Goal: Task Accomplishment & Management: Use online tool/utility

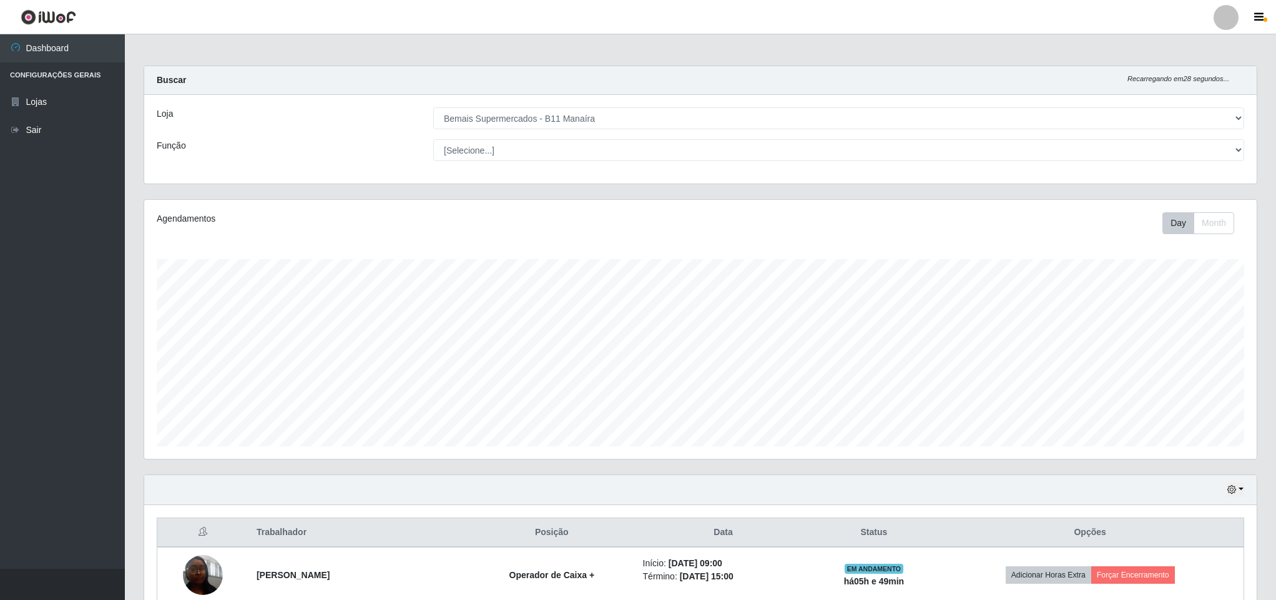
select select "409"
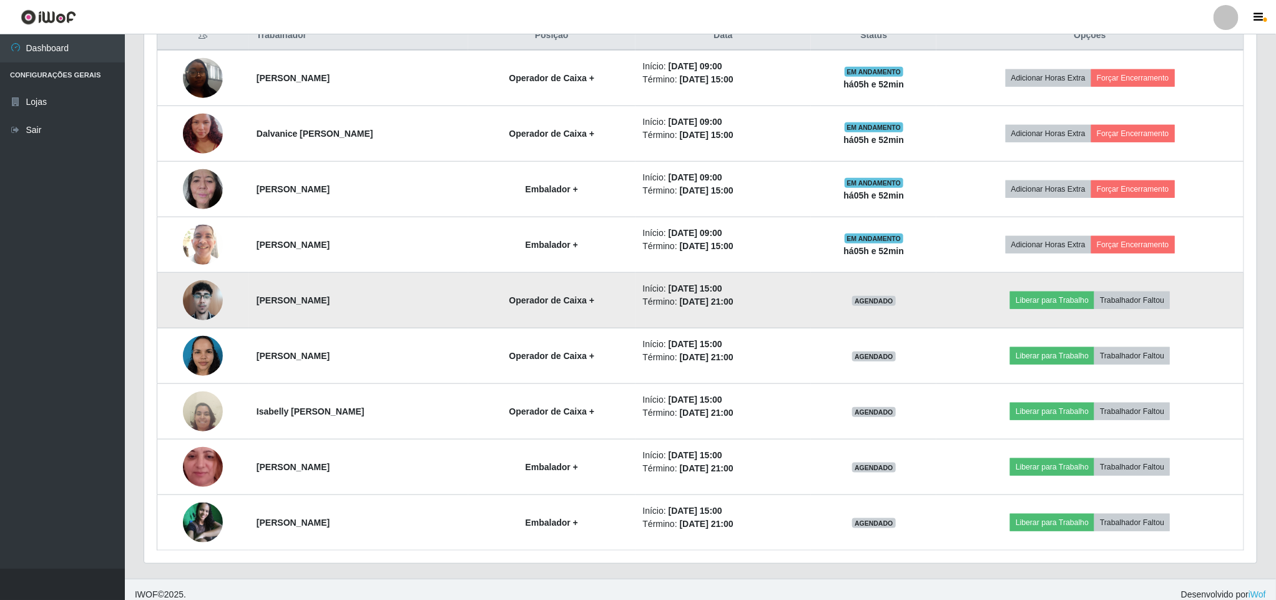
scroll to position [513, 0]
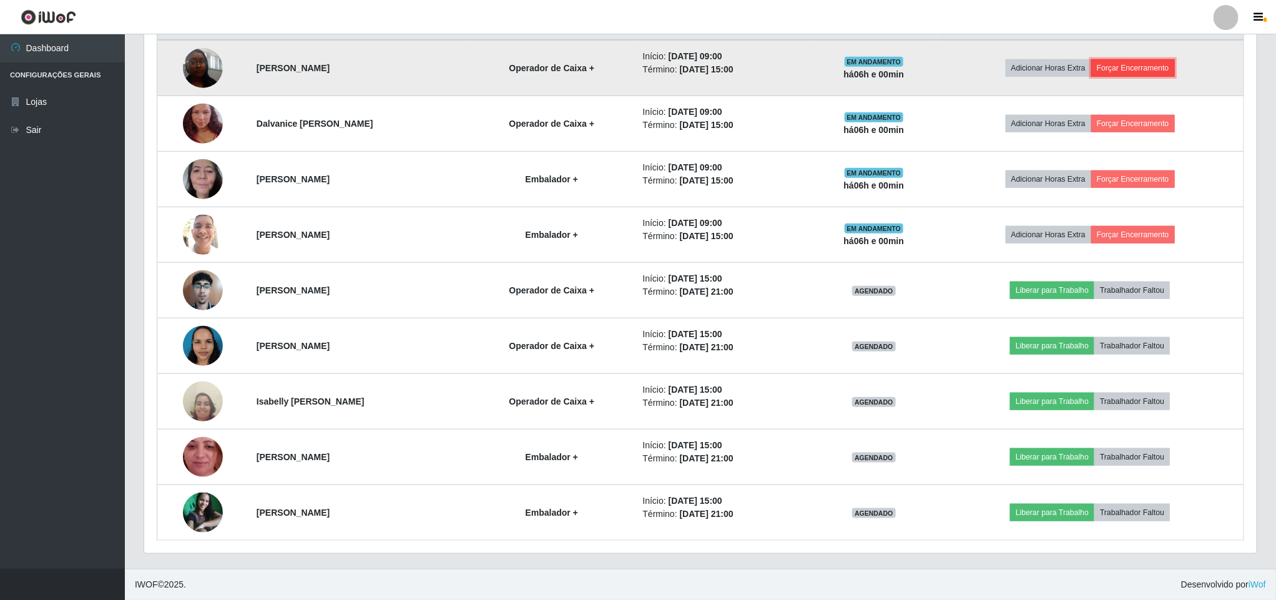
click at [1148, 66] on button "Forçar Encerramento" at bounding box center [1134, 67] width 84 height 17
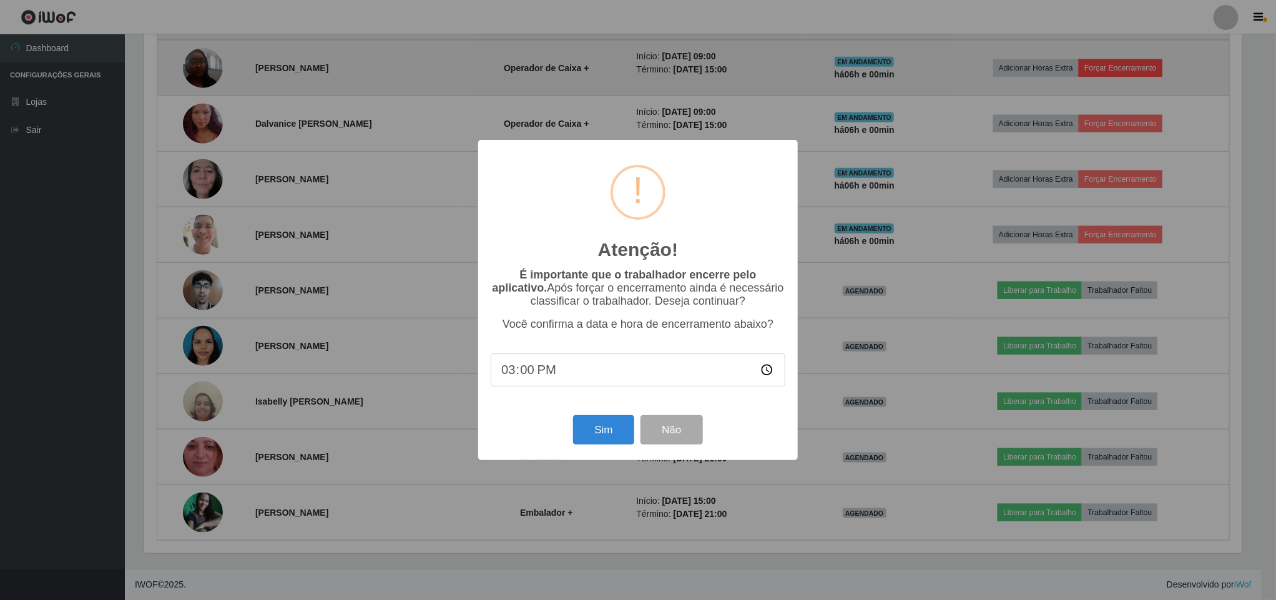
scroll to position [260, 1102]
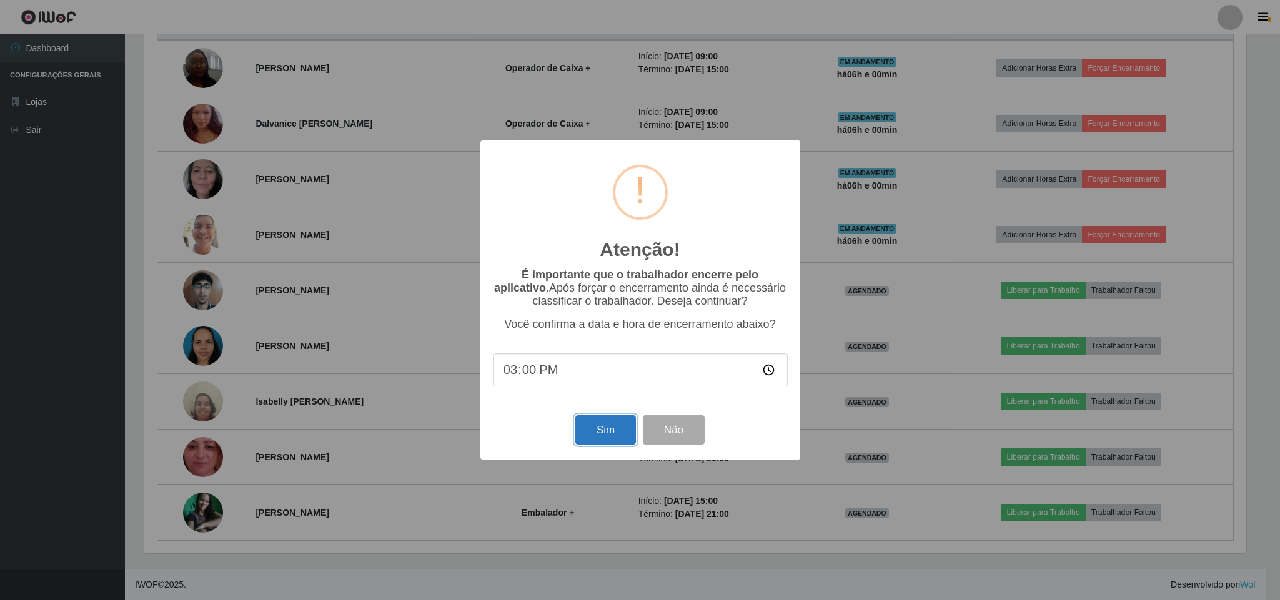
click at [601, 425] on button "Sim" at bounding box center [605, 429] width 61 height 29
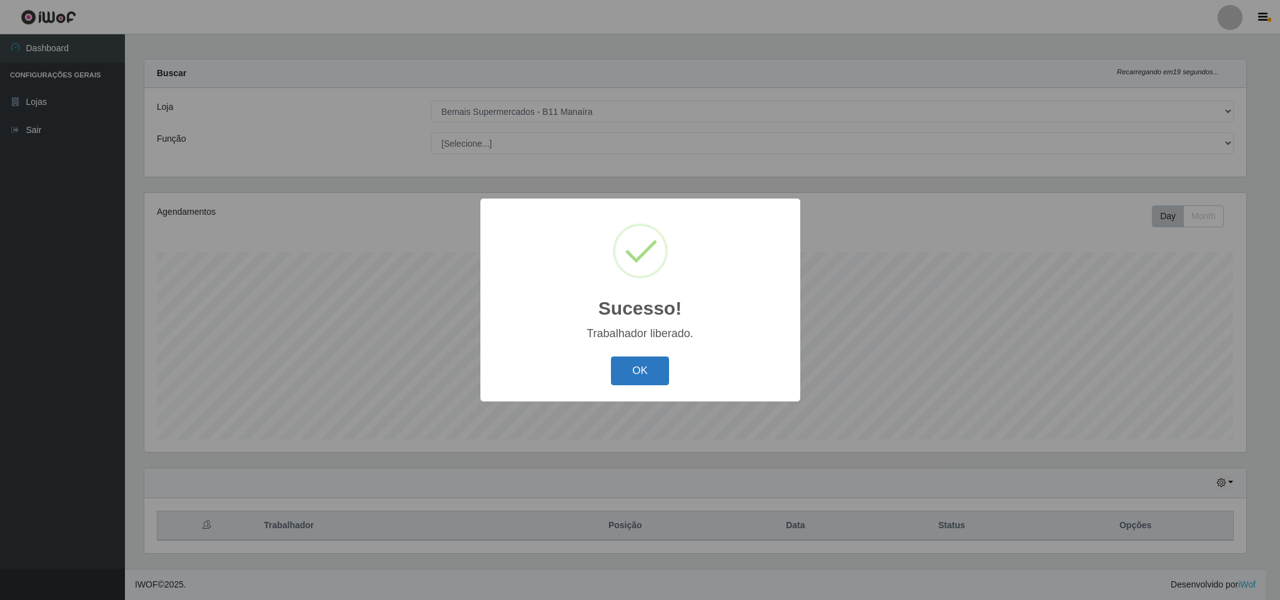
click at [648, 367] on button "OK" at bounding box center [640, 371] width 58 height 29
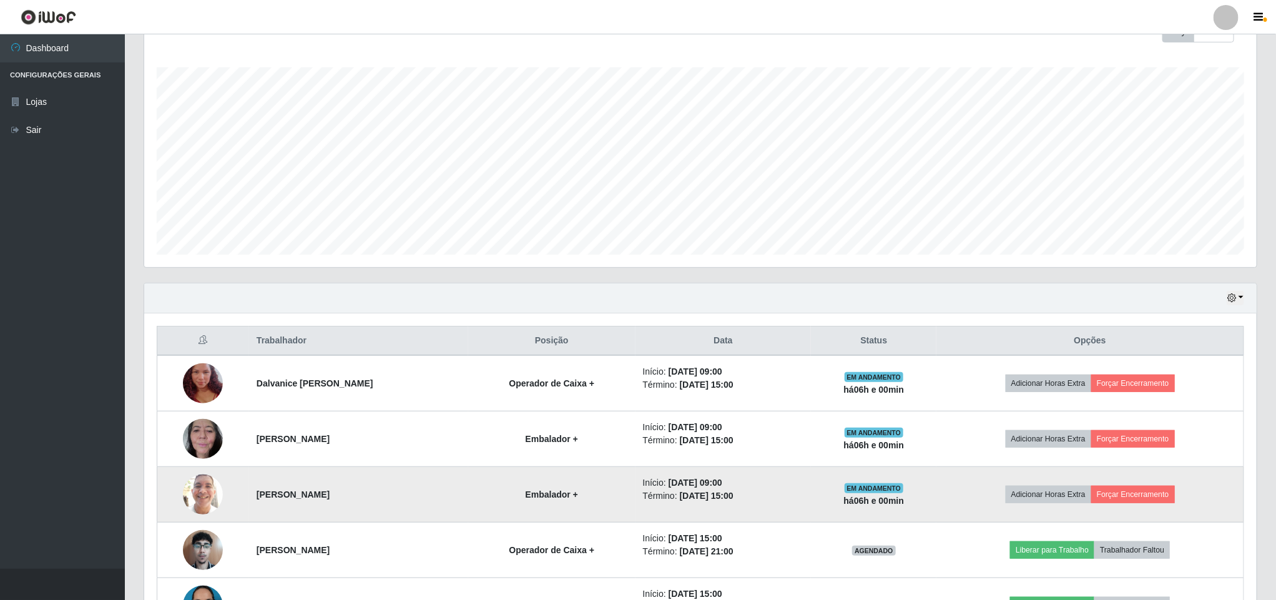
scroll to position [385, 0]
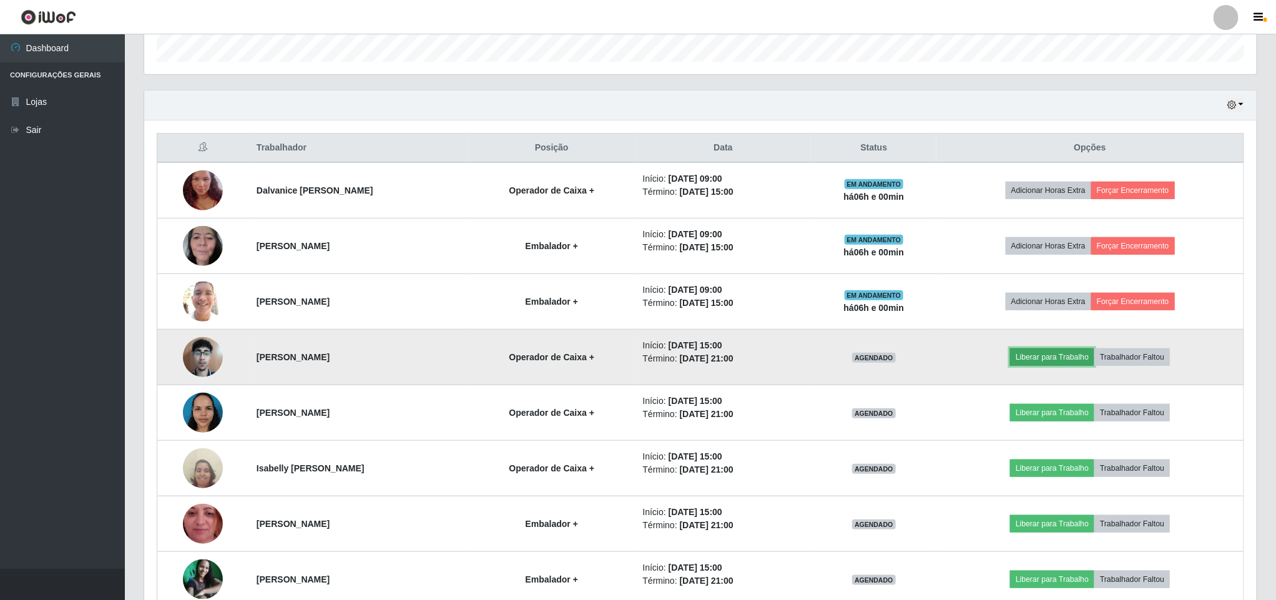
click at [1060, 364] on button "Liberar para Trabalho" at bounding box center [1052, 356] width 84 height 17
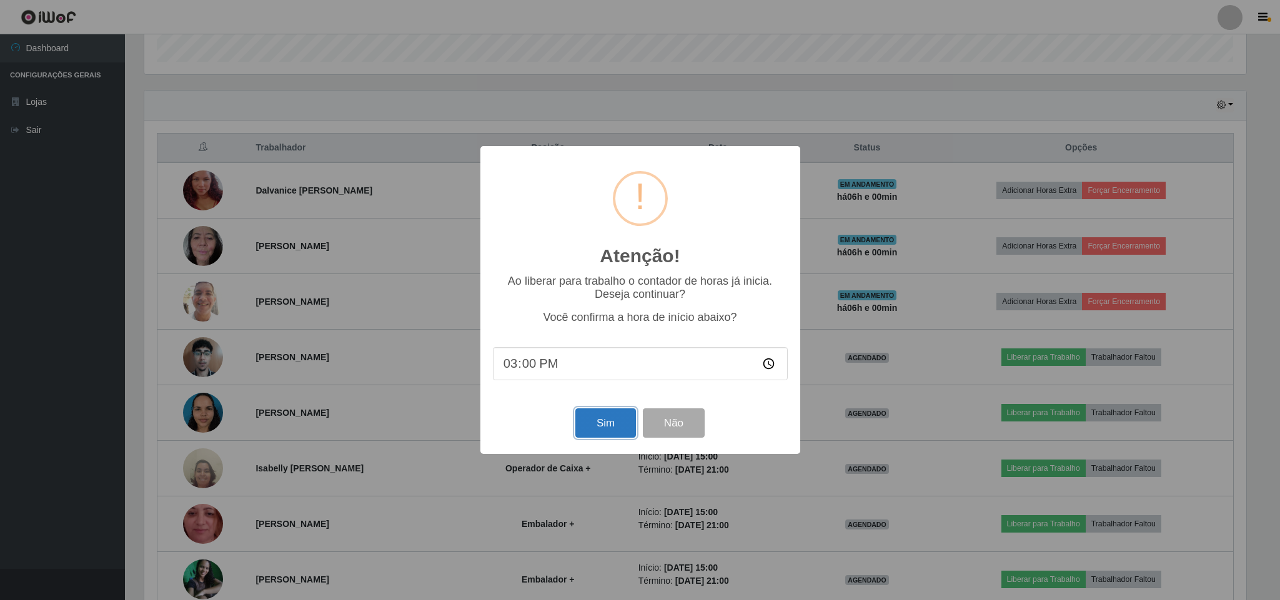
click at [598, 424] on button "Sim" at bounding box center [605, 422] width 61 height 29
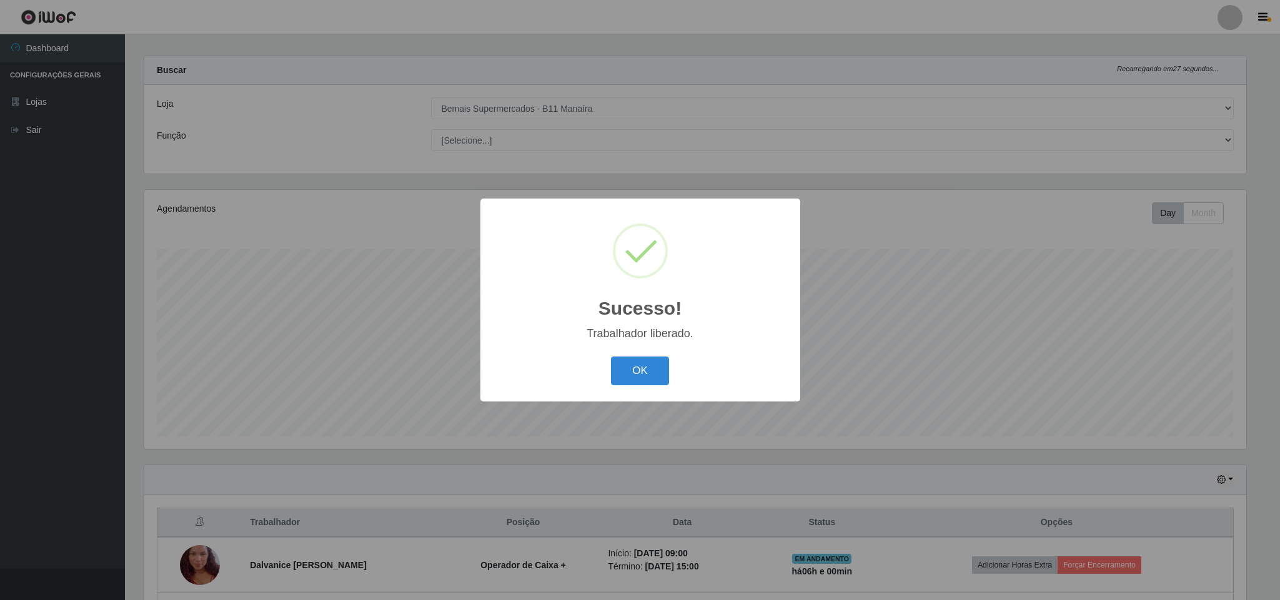
drag, startPoint x: 639, startPoint y: 373, endPoint x: 646, endPoint y: 373, distance: 6.9
click at [641, 373] on button "OK" at bounding box center [640, 371] width 58 height 29
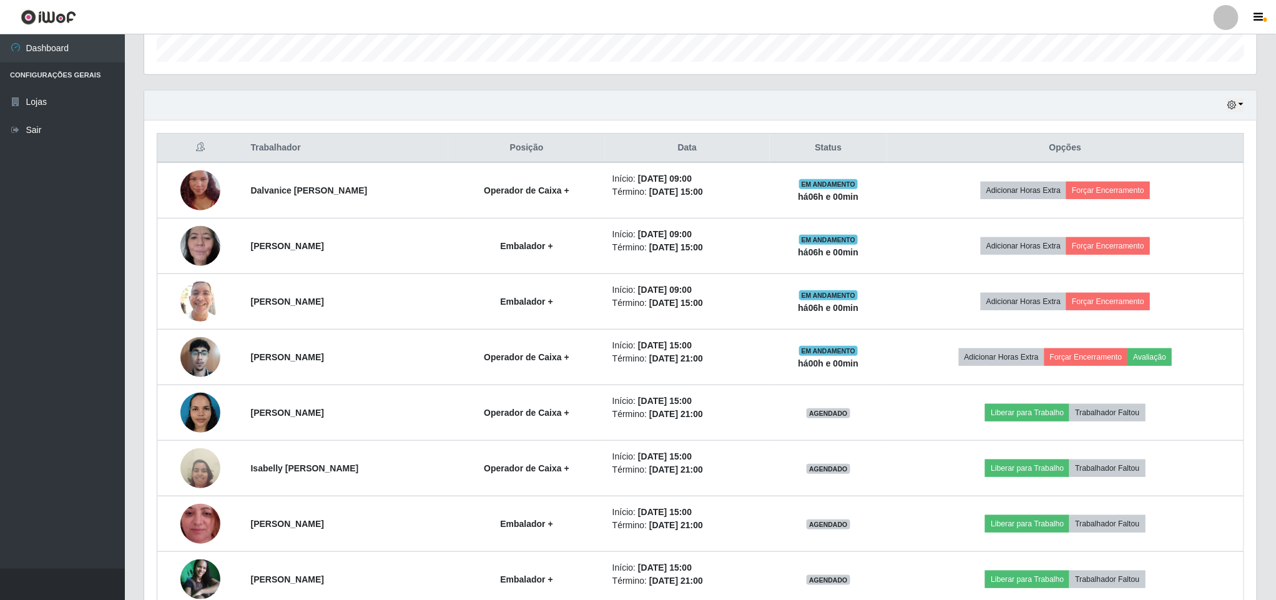
scroll to position [457, 0]
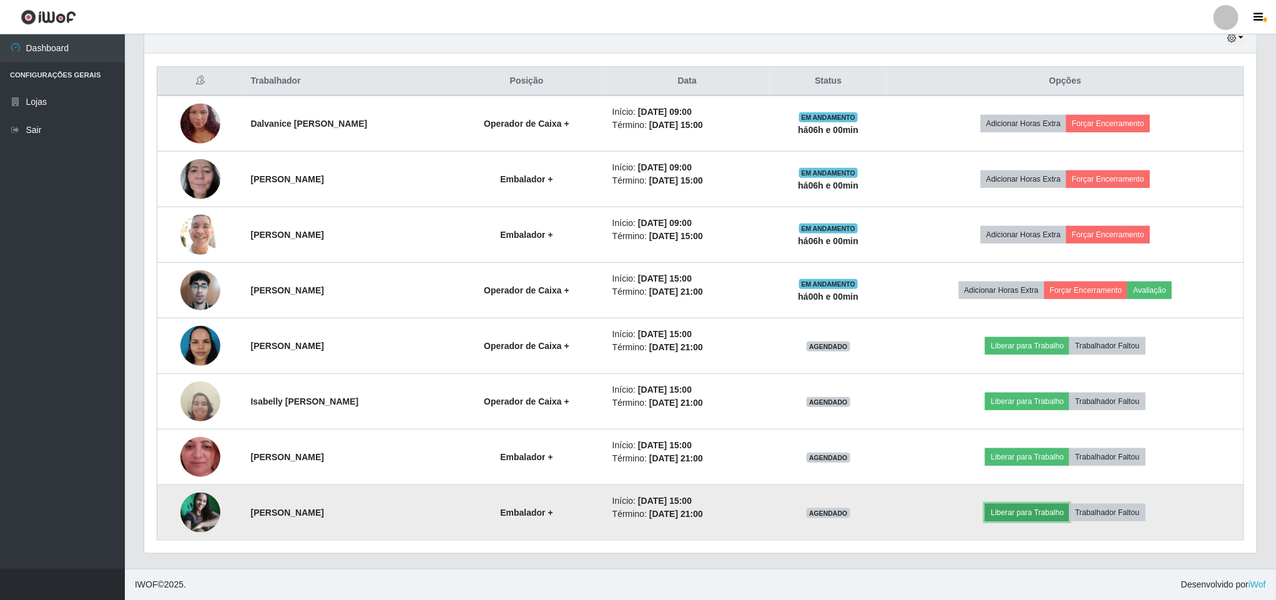
click at [1038, 508] on button "Liberar para Trabalho" at bounding box center [1027, 512] width 84 height 17
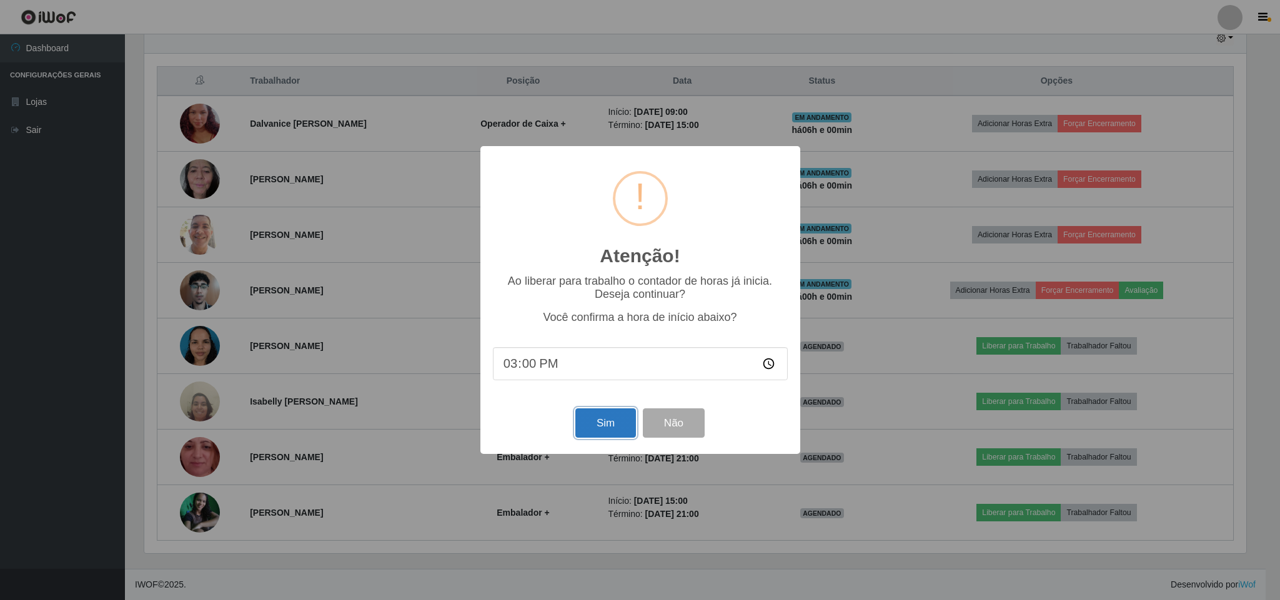
click at [594, 428] on button "Sim" at bounding box center [605, 422] width 61 height 29
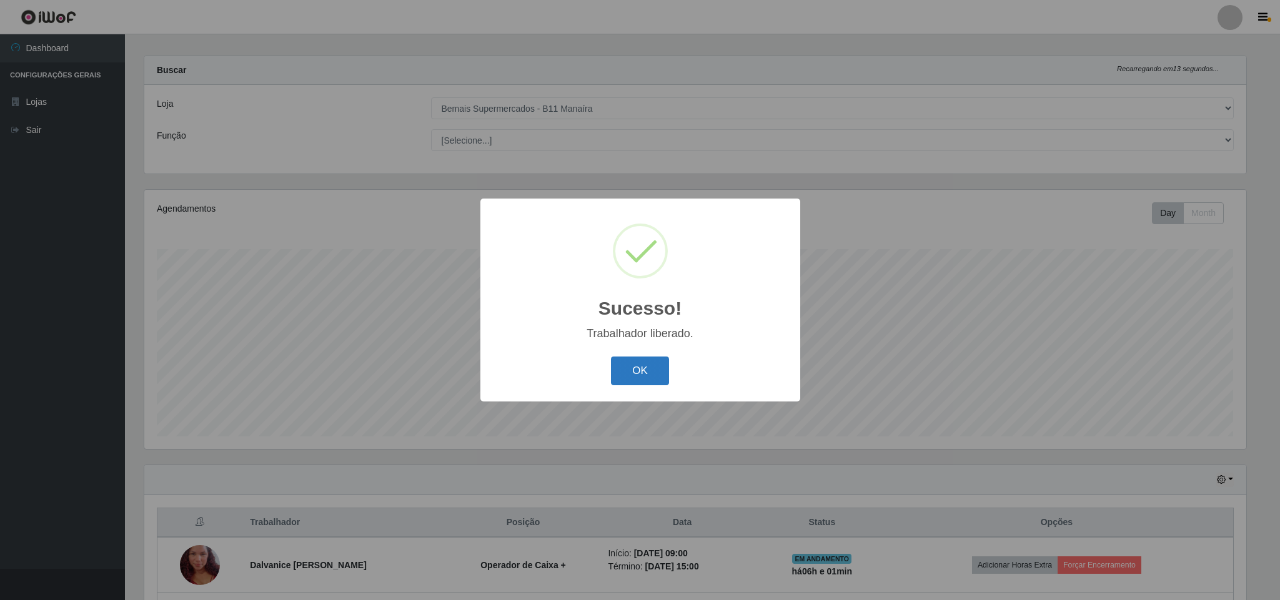
click at [632, 377] on button "OK" at bounding box center [640, 371] width 58 height 29
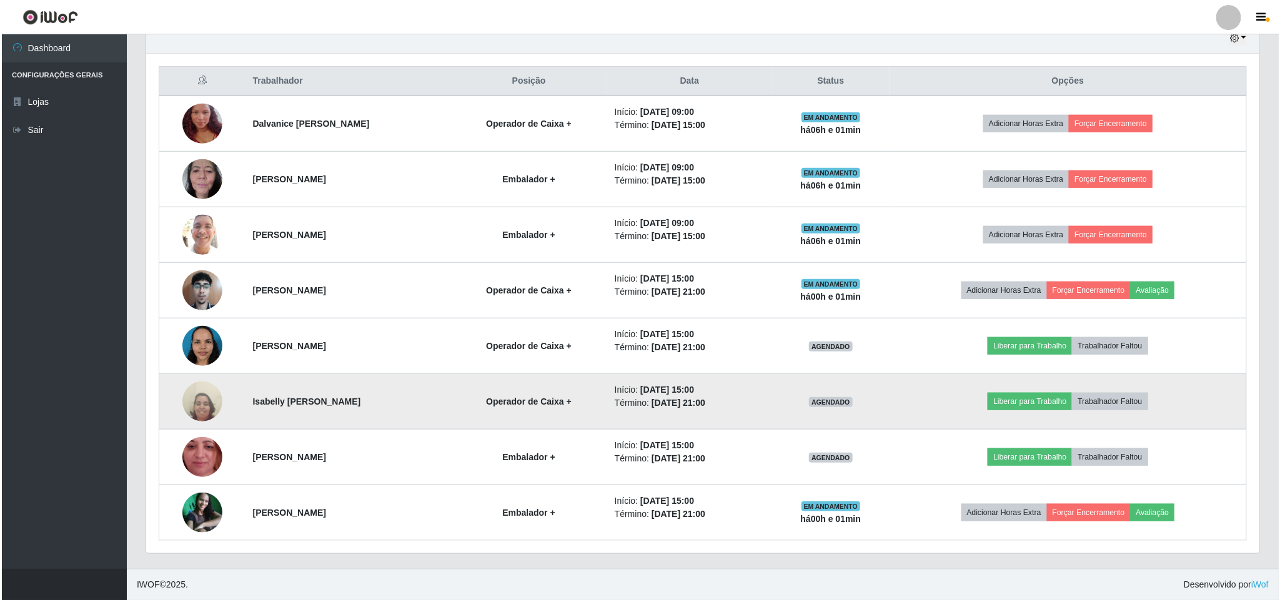
scroll to position [0, 0]
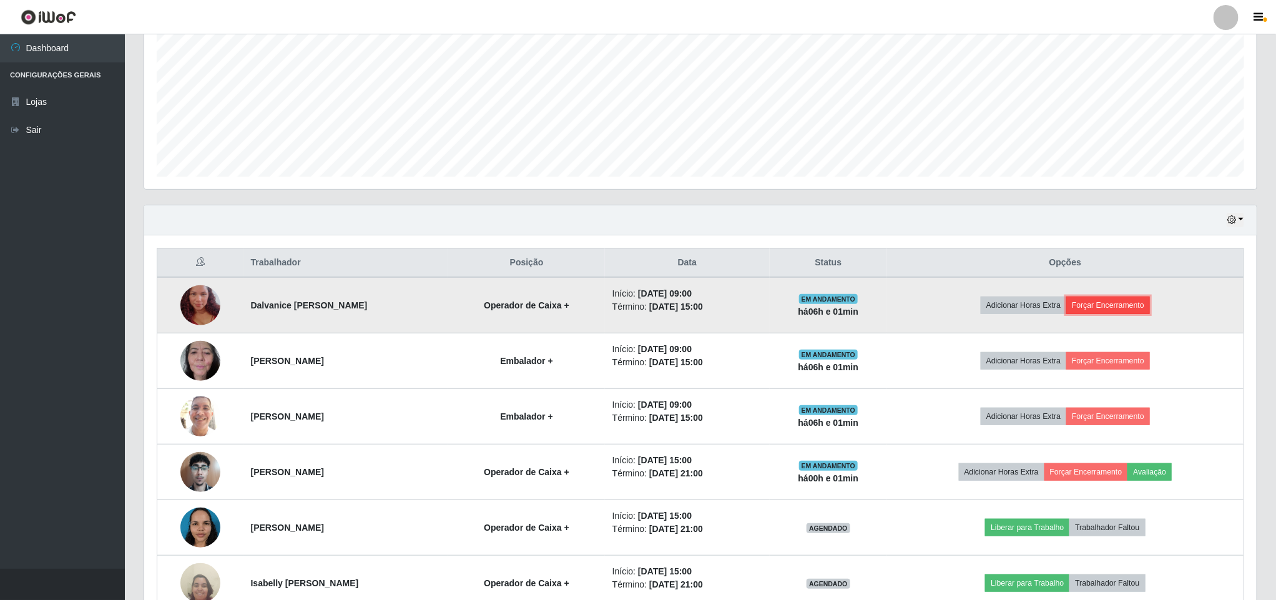
click at [1115, 305] on button "Forçar Encerramento" at bounding box center [1109, 305] width 84 height 17
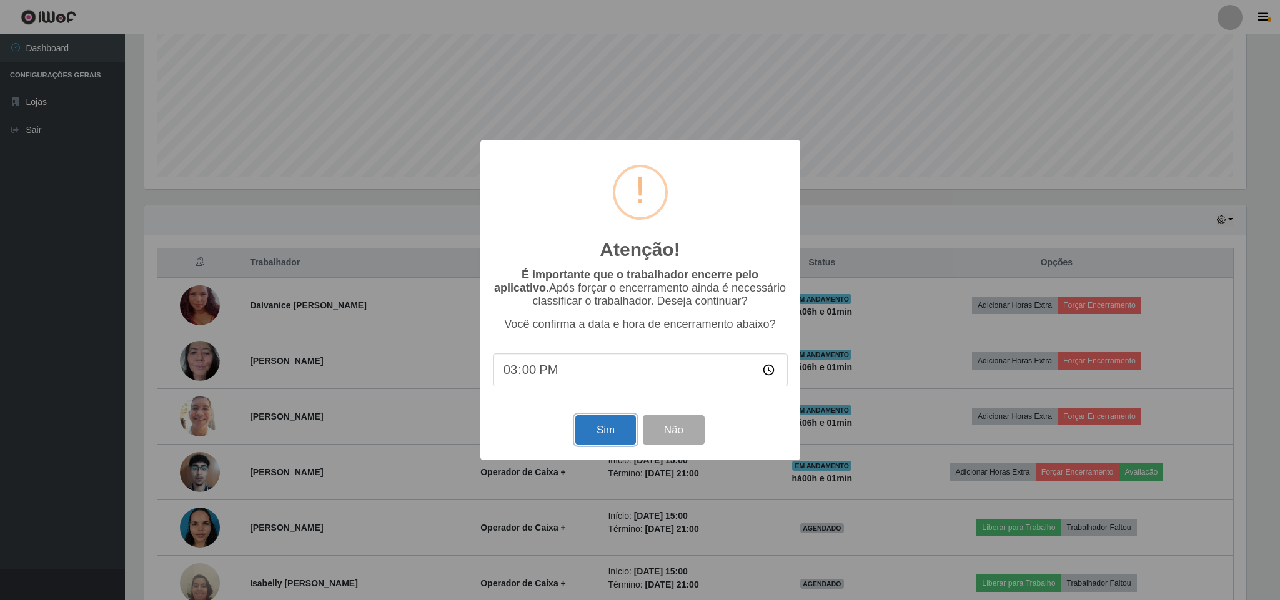
drag, startPoint x: 608, startPoint y: 430, endPoint x: 613, endPoint y: 435, distance: 7.1
click at [609, 431] on button "Sim" at bounding box center [605, 429] width 61 height 29
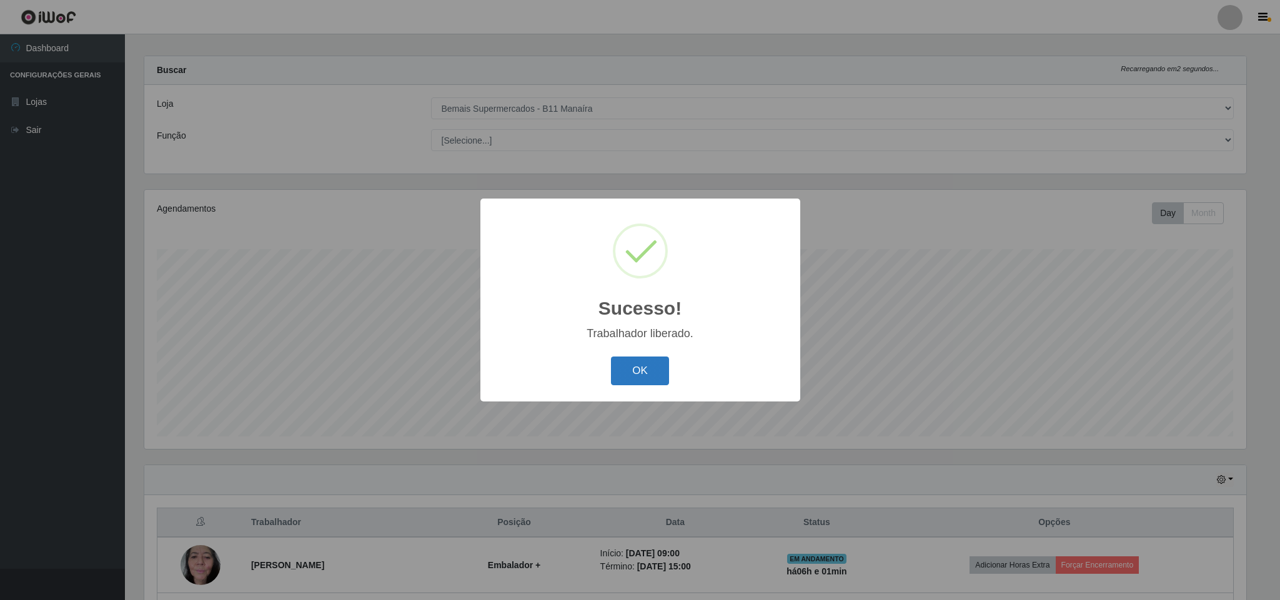
click at [636, 369] on button "OK" at bounding box center [640, 371] width 58 height 29
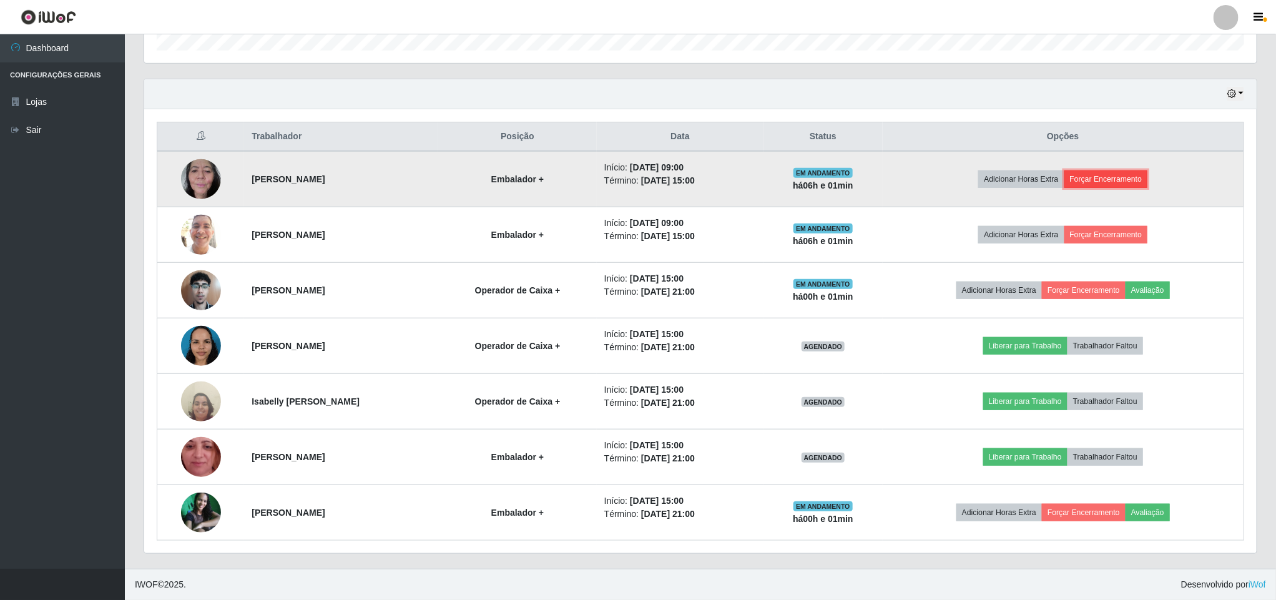
click at [1130, 176] on button "Forçar Encerramento" at bounding box center [1107, 178] width 84 height 17
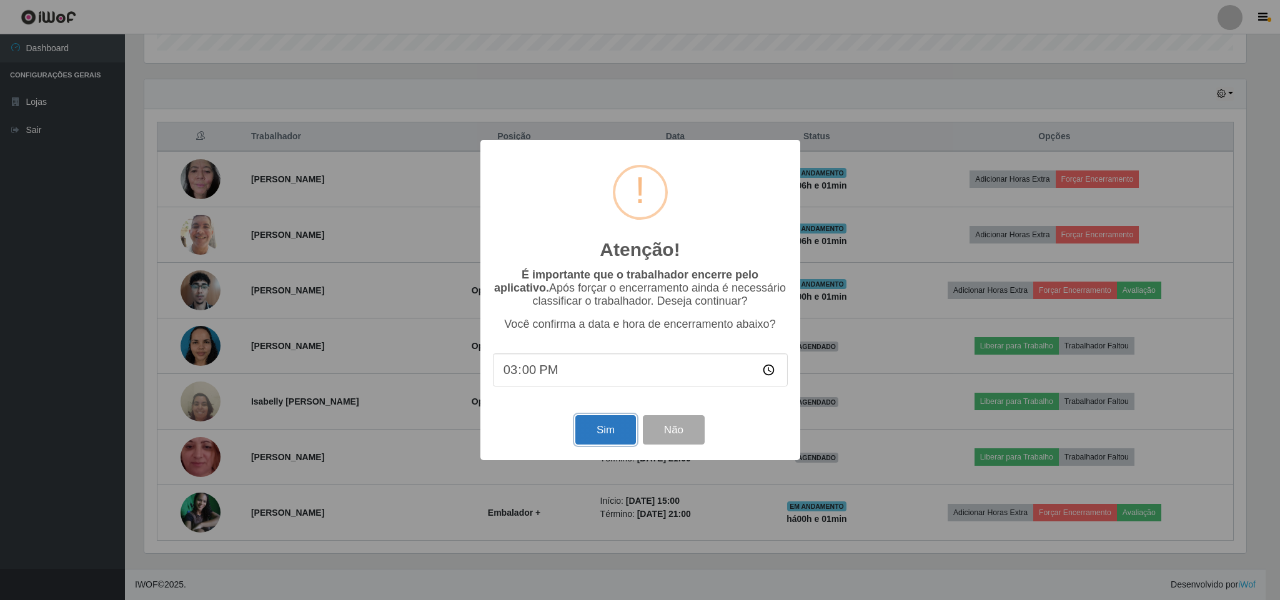
click at [614, 437] on button "Sim" at bounding box center [605, 429] width 61 height 29
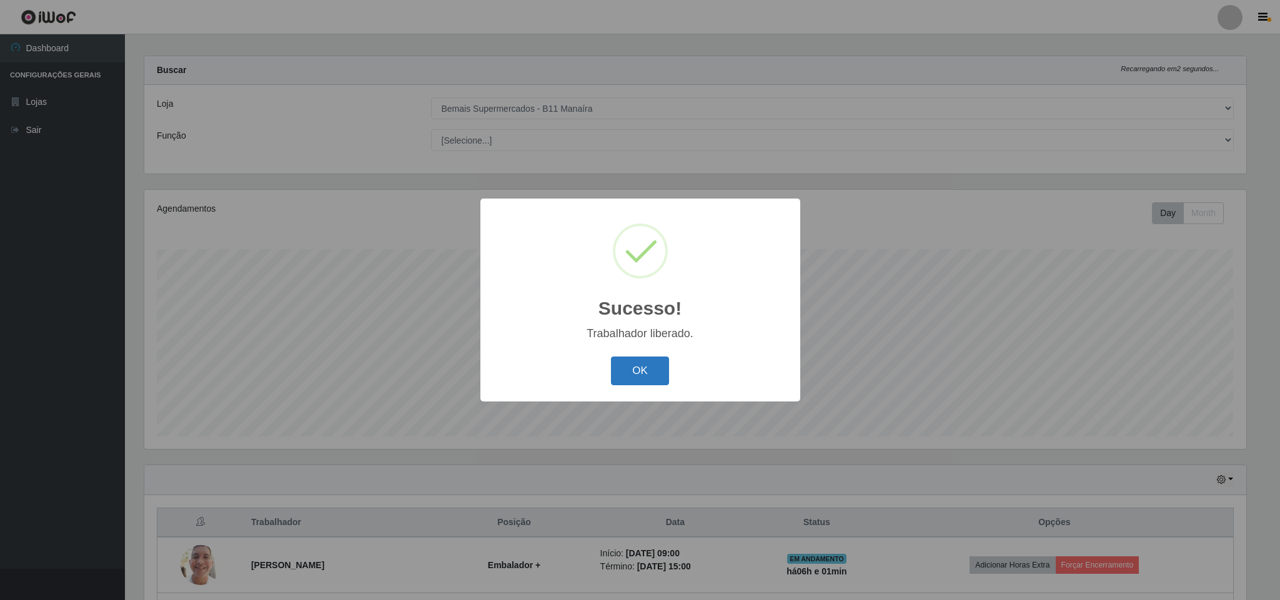
click at [643, 375] on button "OK" at bounding box center [640, 371] width 58 height 29
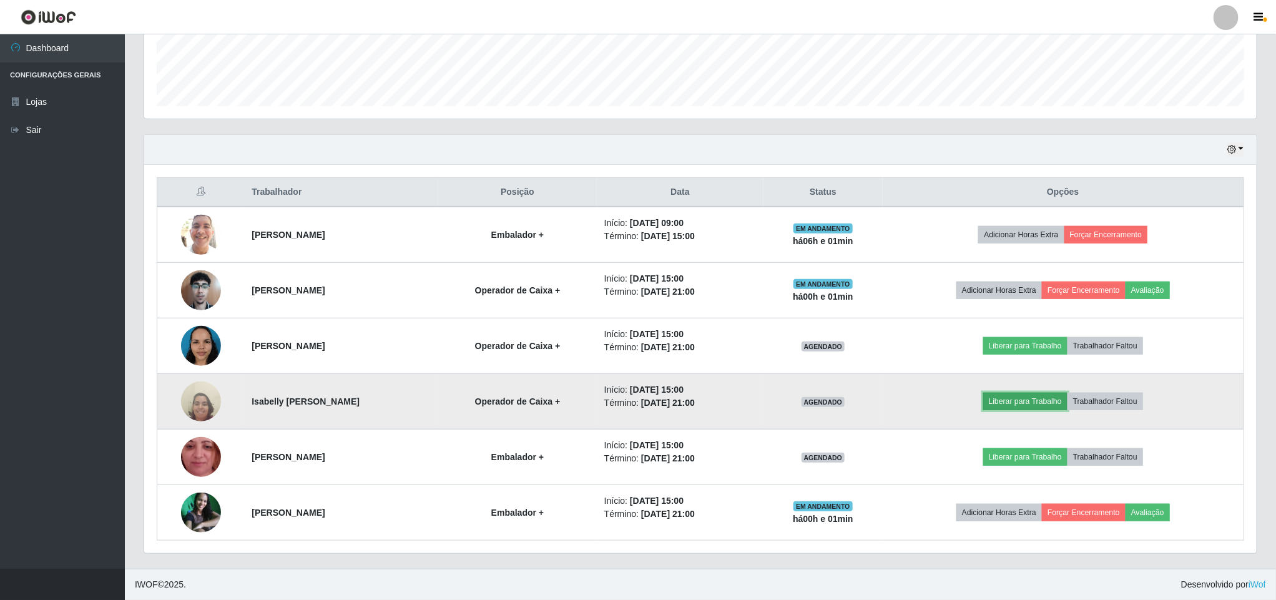
click at [1038, 403] on button "Liberar para Trabalho" at bounding box center [1026, 401] width 84 height 17
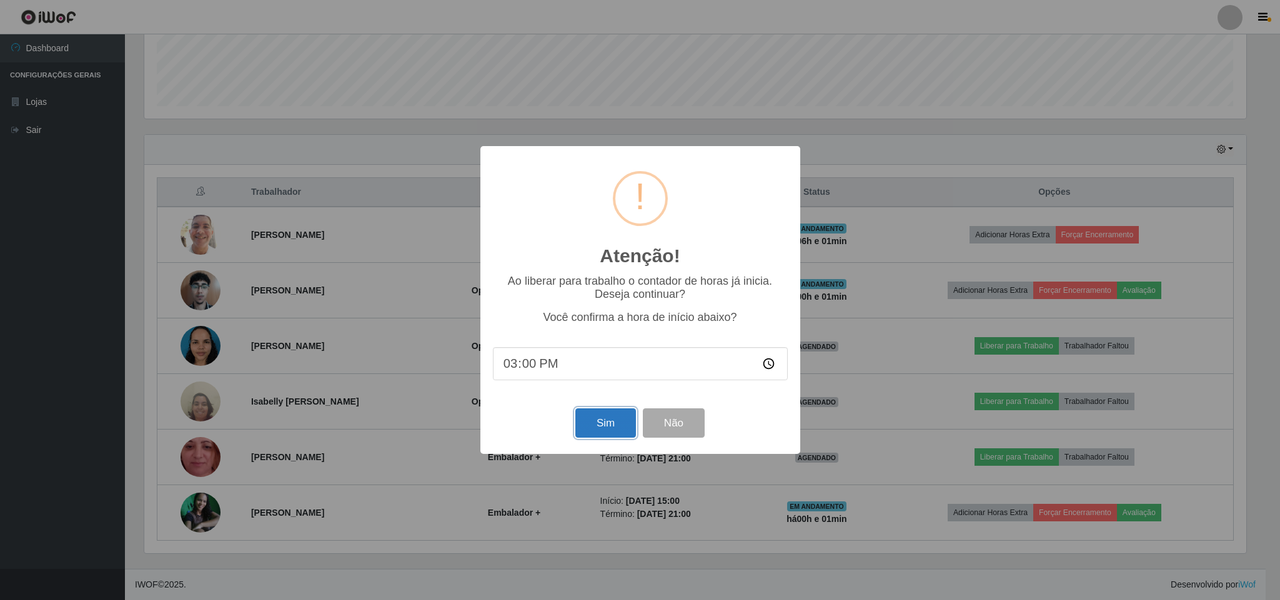
click at [613, 425] on button "Sim" at bounding box center [605, 422] width 61 height 29
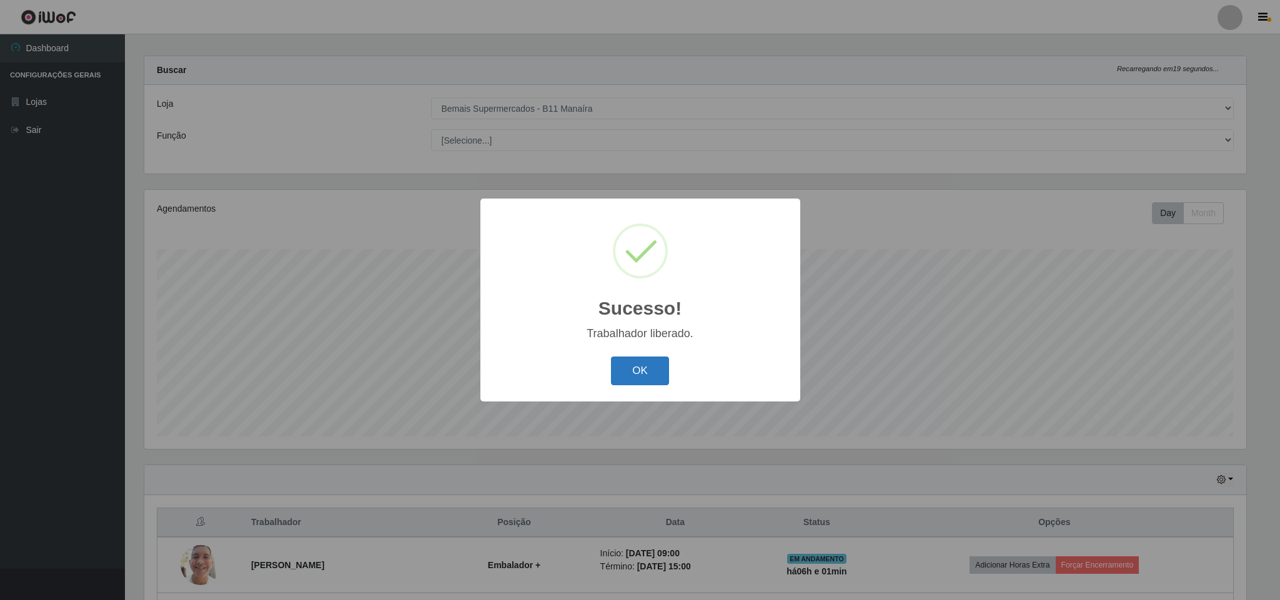
click at [621, 373] on button "OK" at bounding box center [640, 371] width 58 height 29
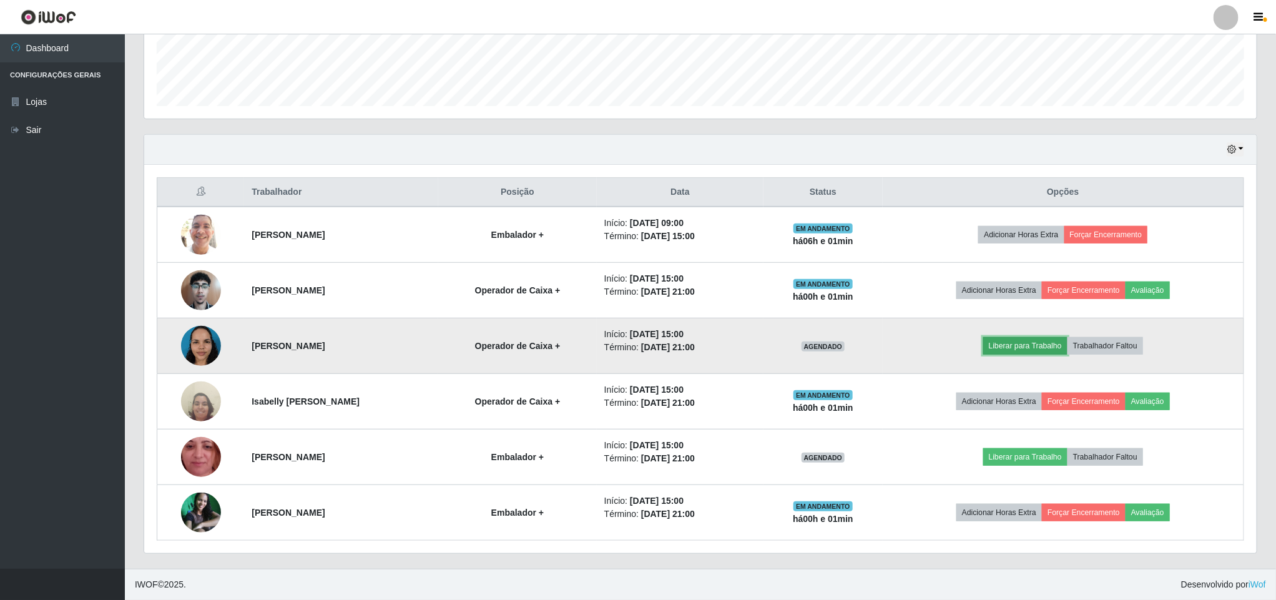
click at [1050, 340] on button "Liberar para Trabalho" at bounding box center [1026, 345] width 84 height 17
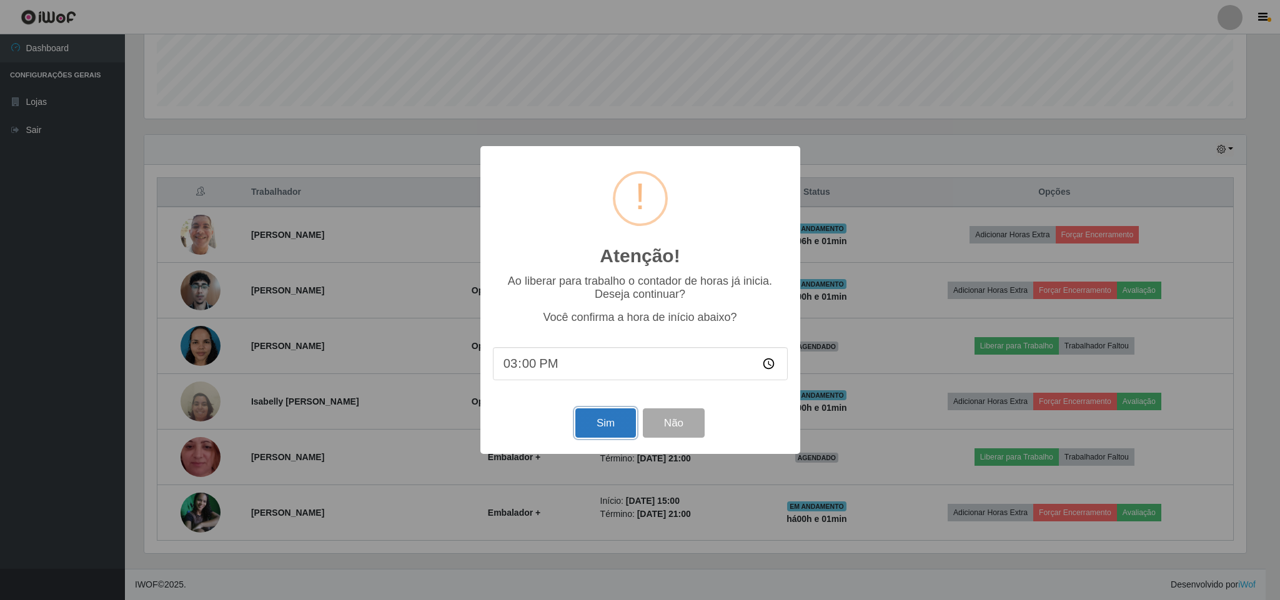
click at [585, 425] on button "Sim" at bounding box center [605, 422] width 61 height 29
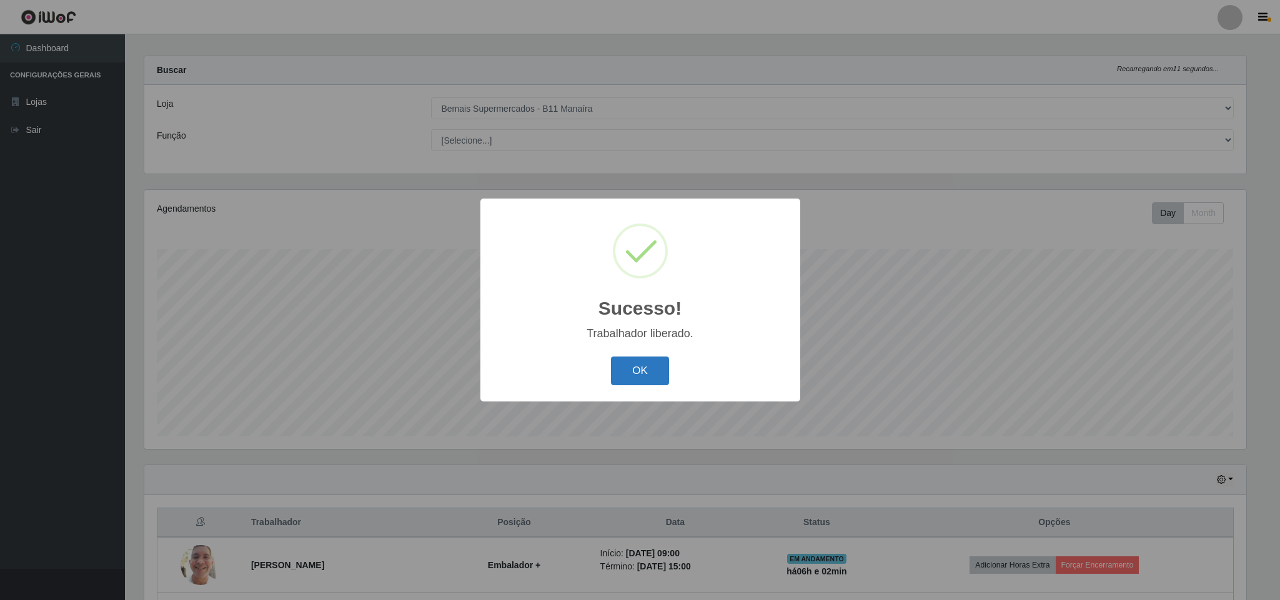
click at [643, 370] on button "OK" at bounding box center [640, 371] width 58 height 29
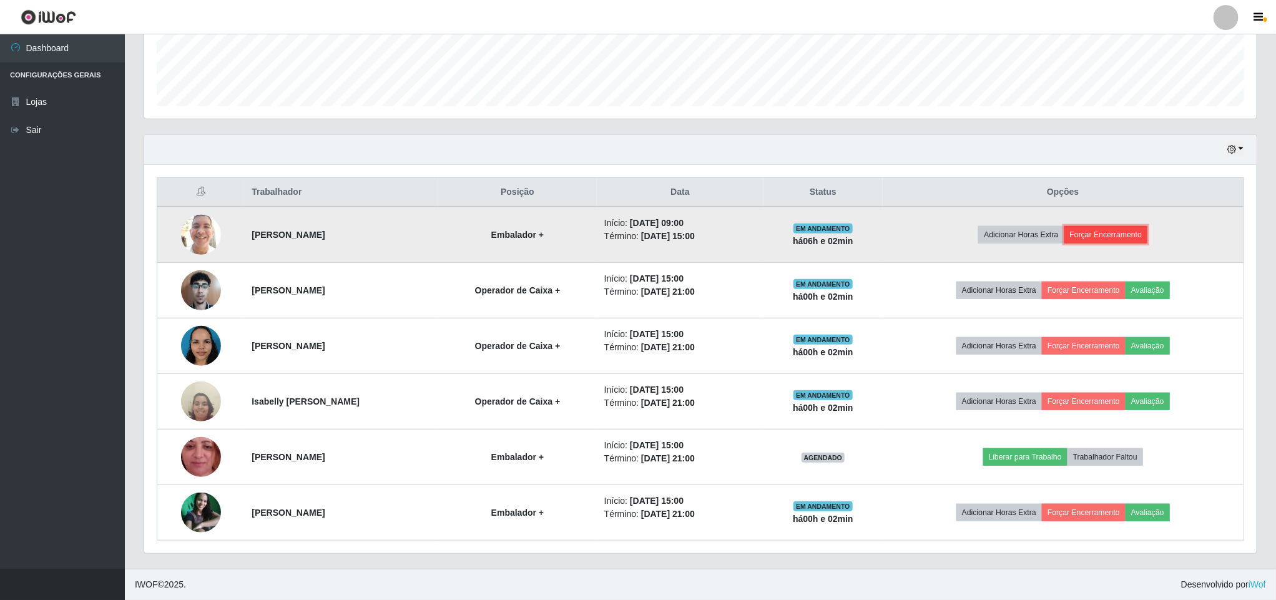
click at [1117, 231] on button "Forçar Encerramento" at bounding box center [1107, 234] width 84 height 17
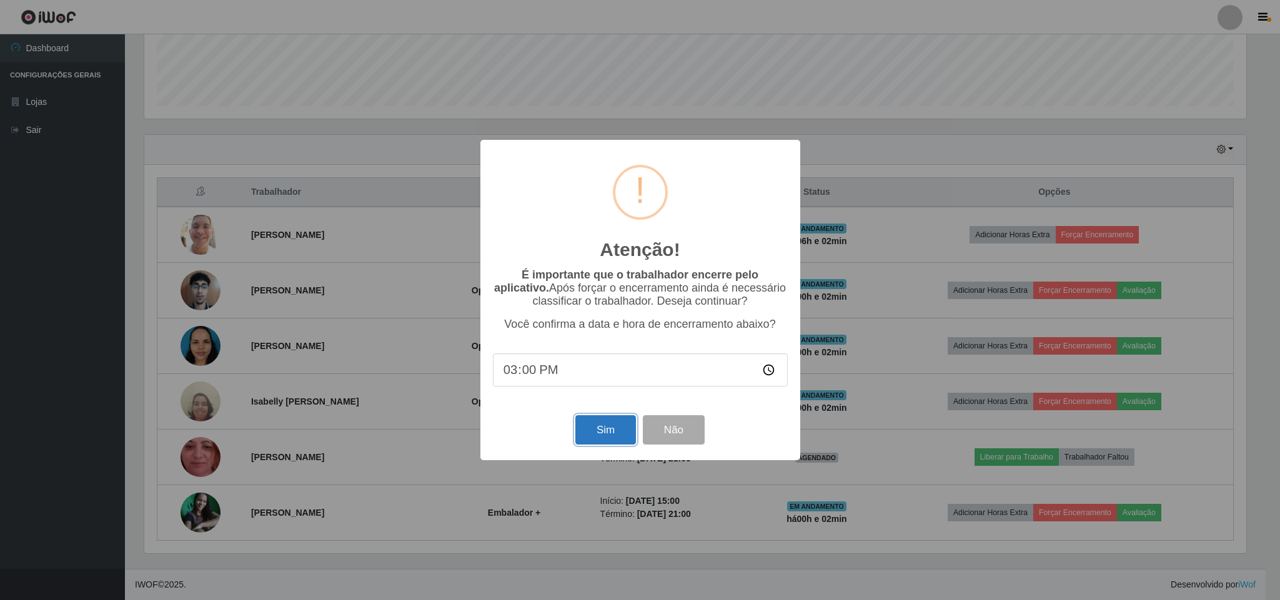
click at [602, 433] on button "Sim" at bounding box center [605, 429] width 61 height 29
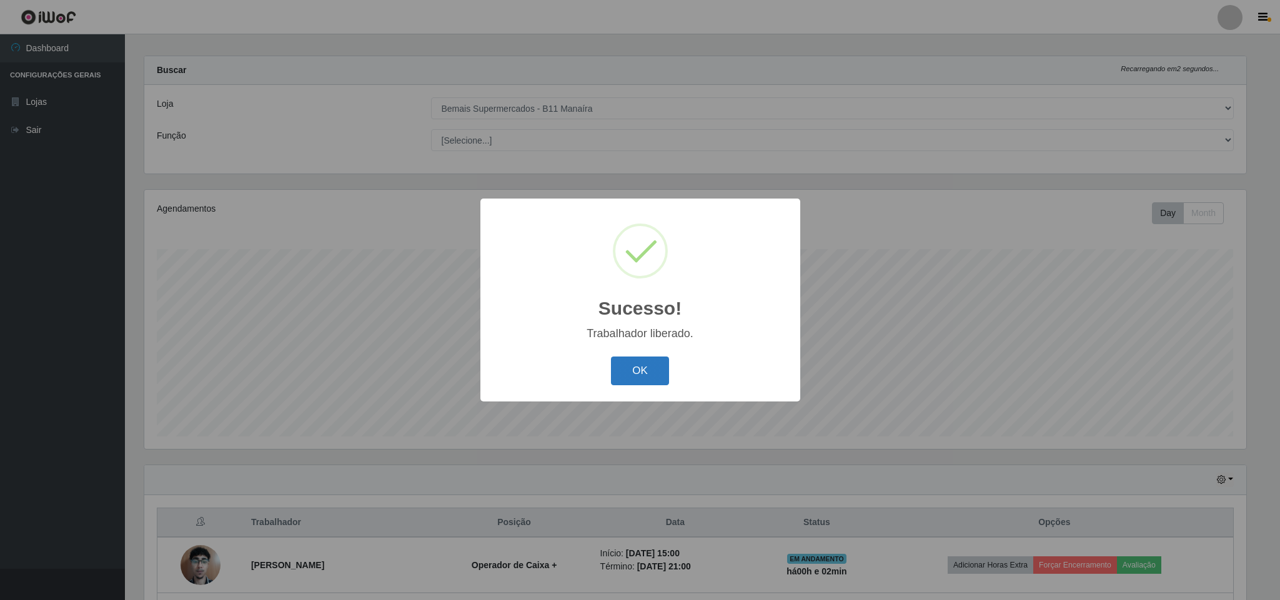
click at [643, 366] on button "OK" at bounding box center [640, 371] width 58 height 29
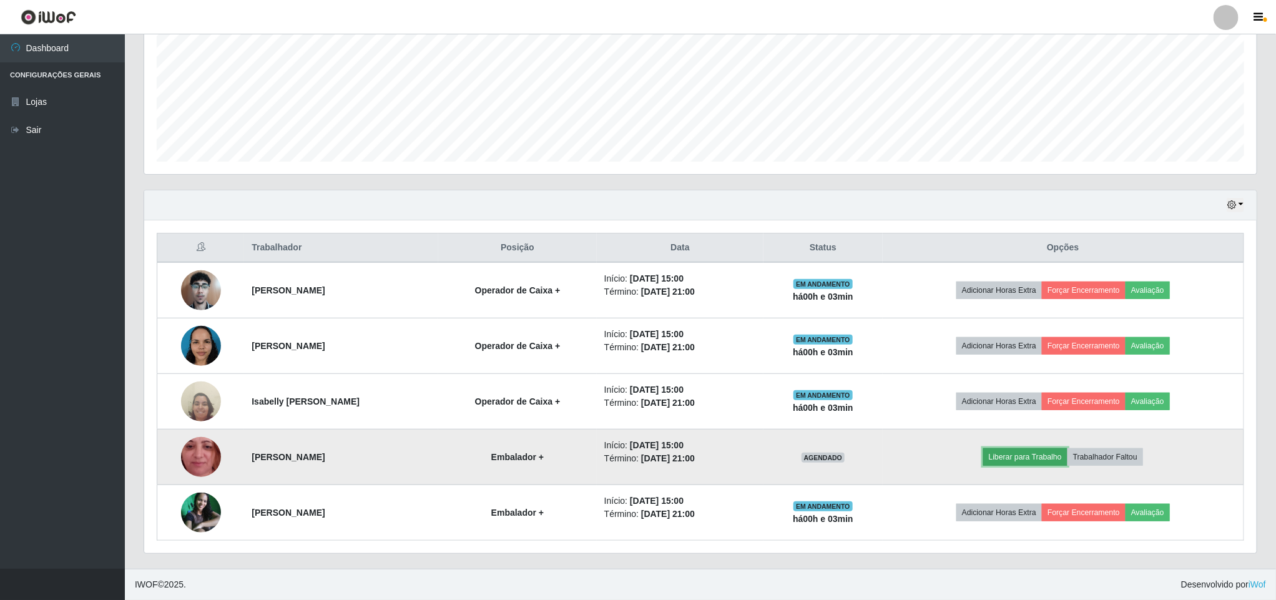
click at [1051, 453] on button "Liberar para Trabalho" at bounding box center [1026, 456] width 84 height 17
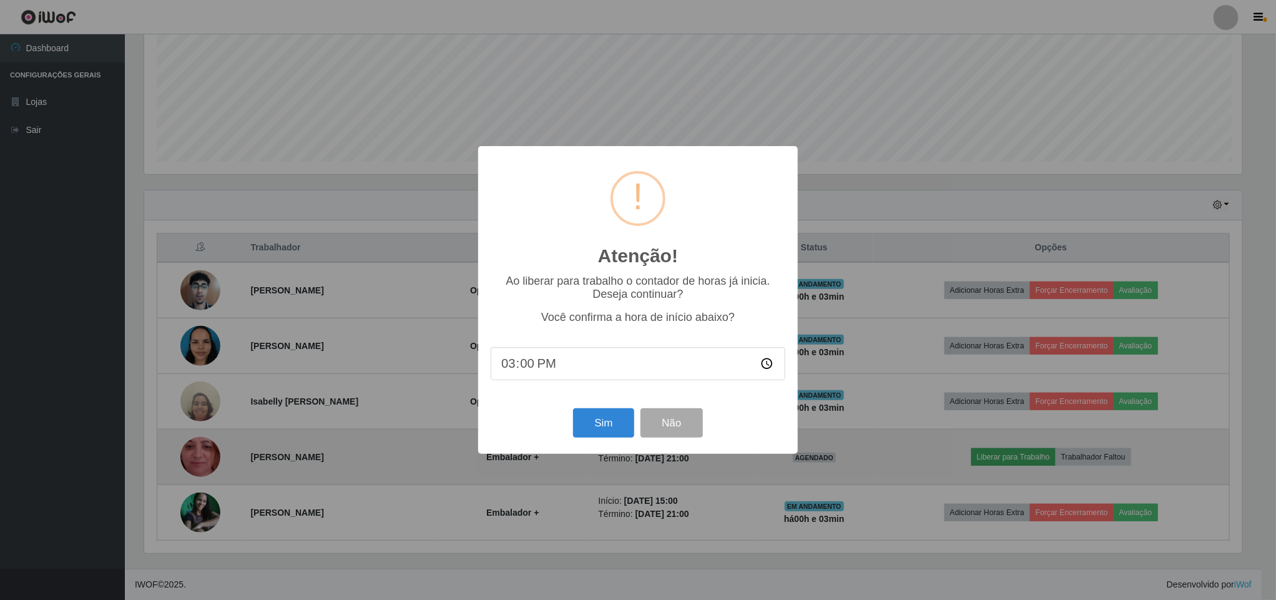
scroll to position [260, 1102]
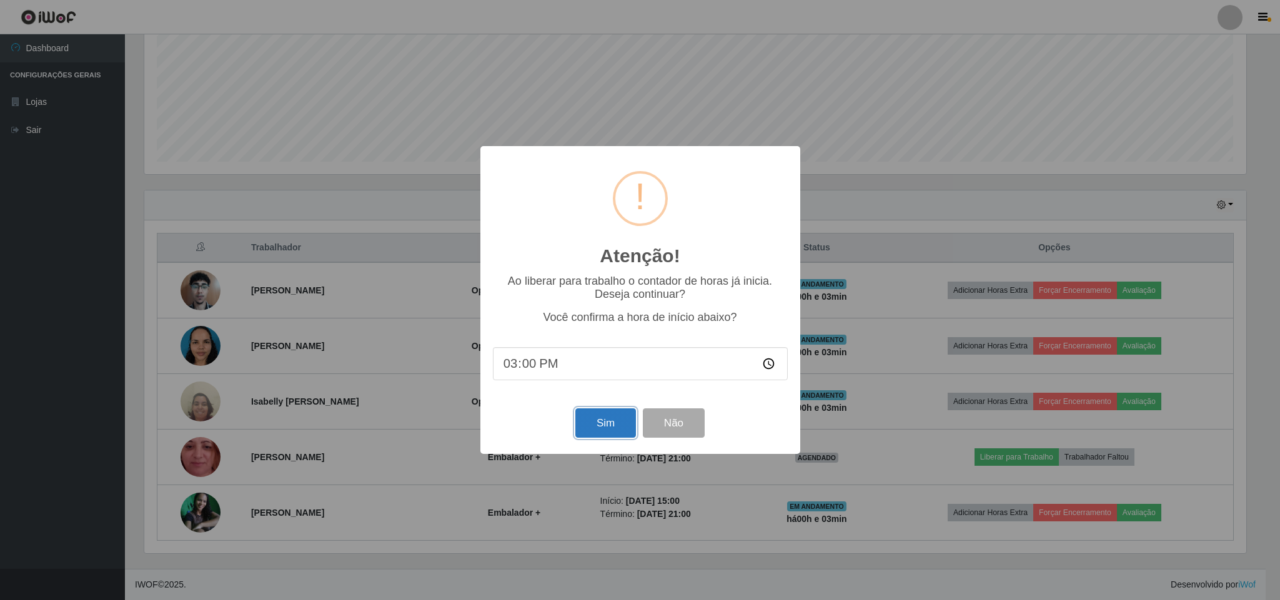
click at [608, 431] on button "Sim" at bounding box center [605, 422] width 61 height 29
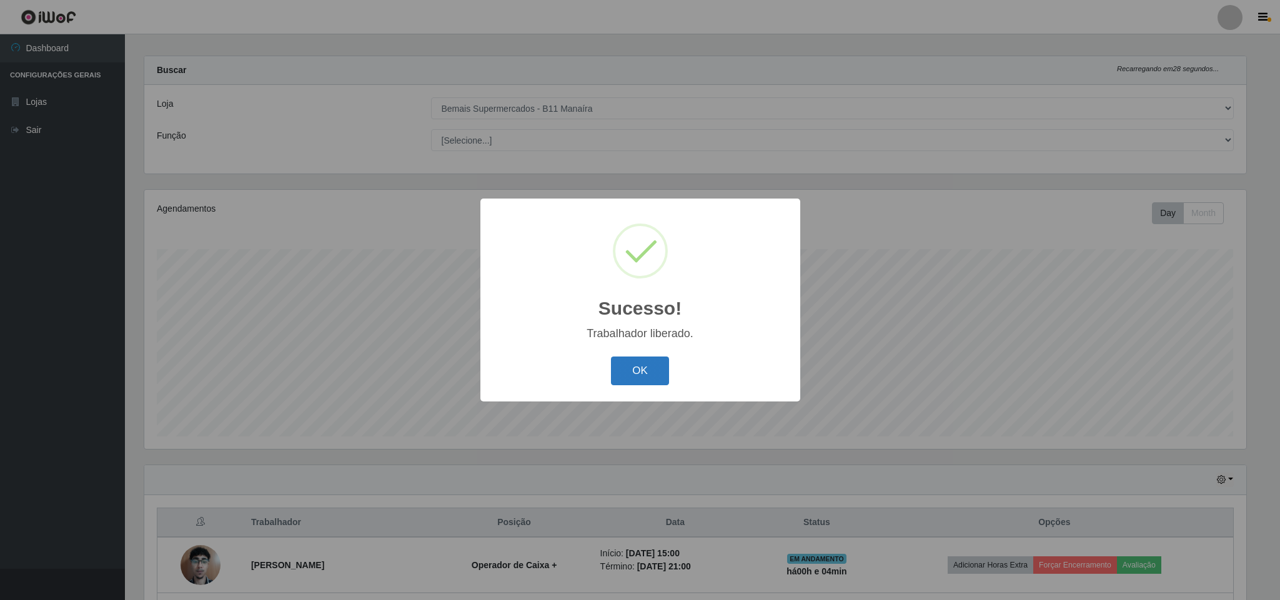
click at [630, 368] on button "OK" at bounding box center [640, 371] width 58 height 29
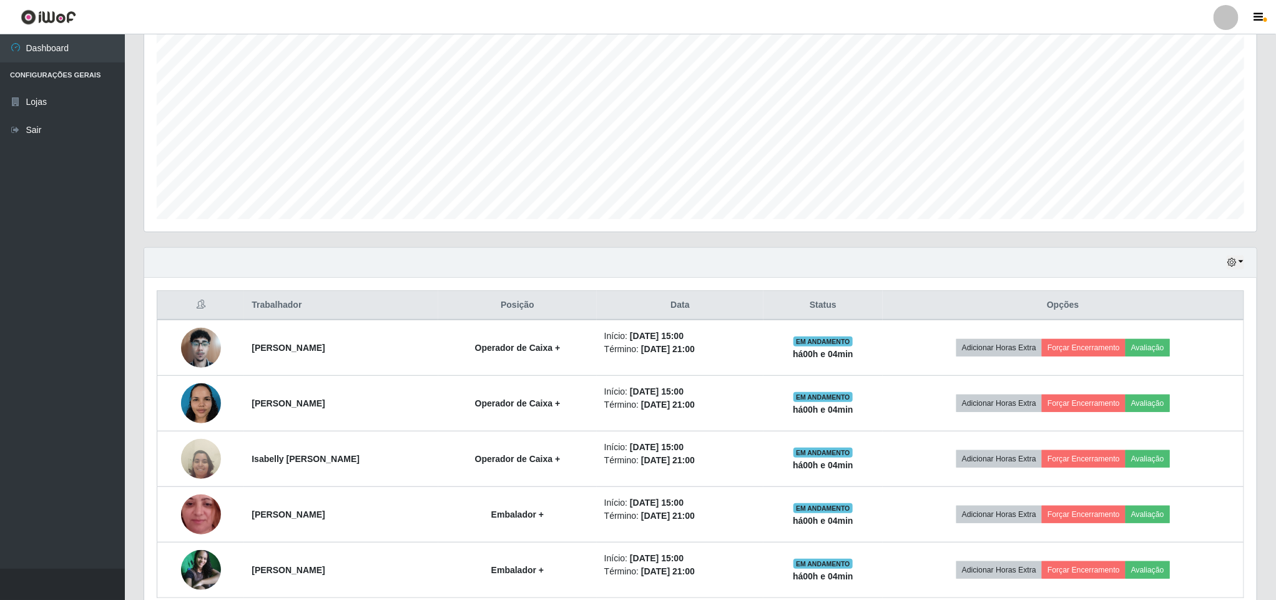
scroll to position [289, 0]
